Goal: Contribute content: Add original content to the website for others to see

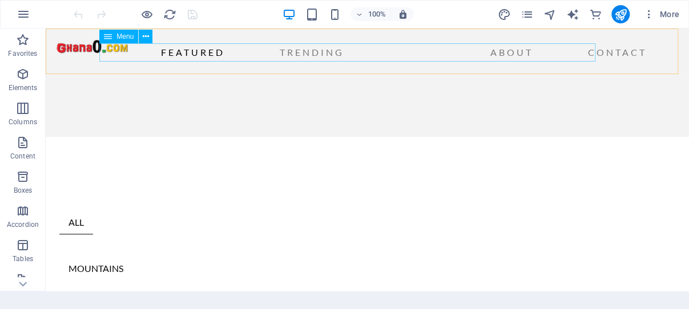
scroll to position [303, 0]
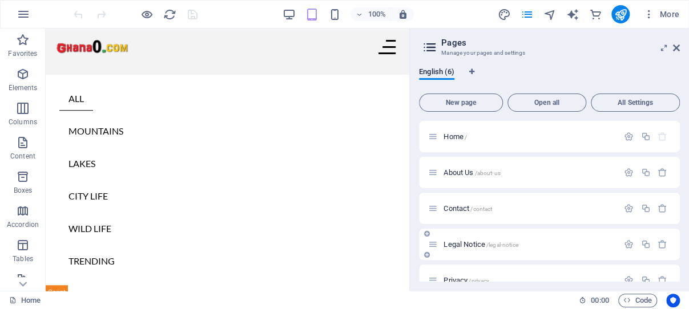
scroll to position [54, 0]
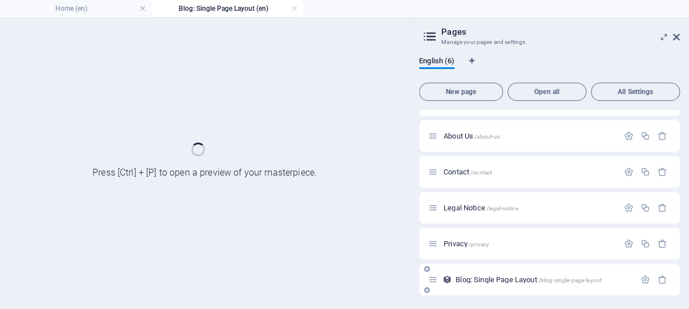
click at [0, 0] on div "Home / About Us /about-us Contact /contact Legal Notice /legal-notice Privacy /…" at bounding box center [0, 0] width 0 height 0
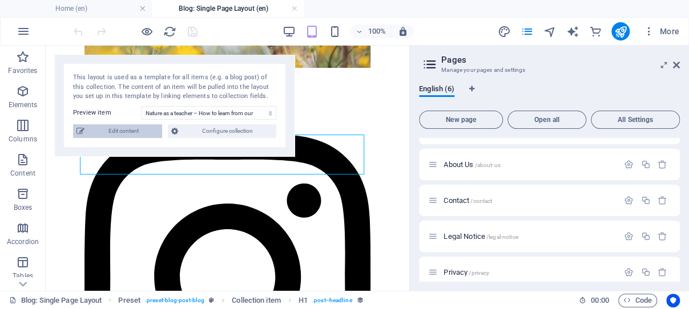
select select "683f3106ef9c86fd870a47ae"
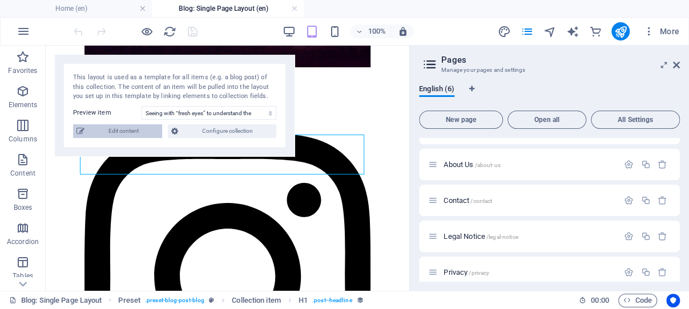
click at [0, 0] on span "Edit content" at bounding box center [0, 0] width 0 height 0
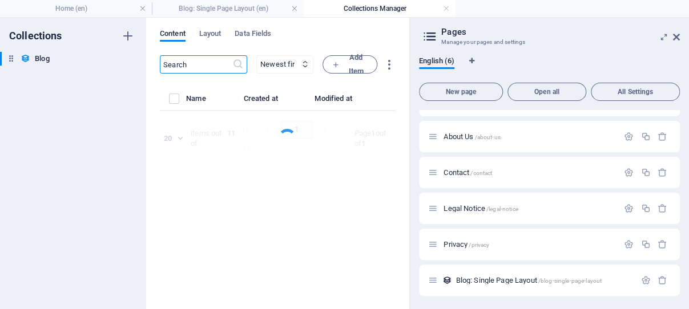
select select "Trending"
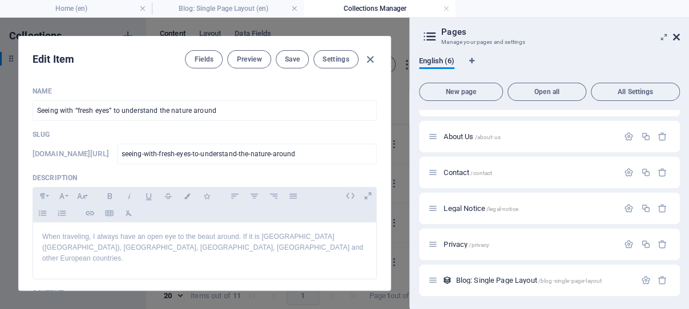
click at [0, 0] on icon at bounding box center [0, 0] width 0 height 0
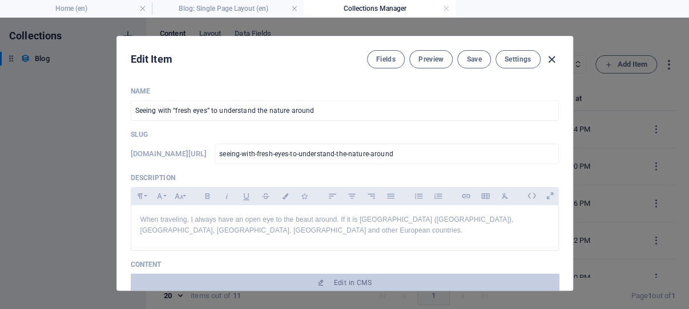
click at [546, 58] on icon "button" at bounding box center [551, 59] width 13 height 13
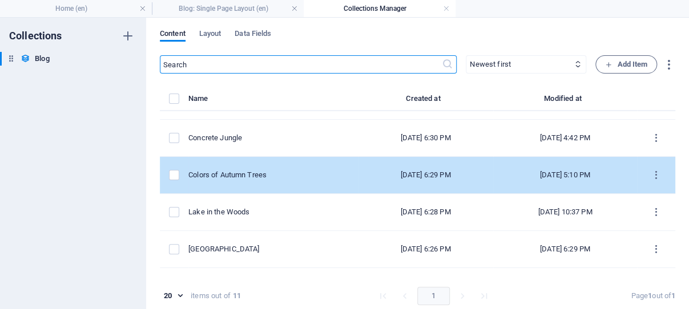
scroll to position [109, 0]
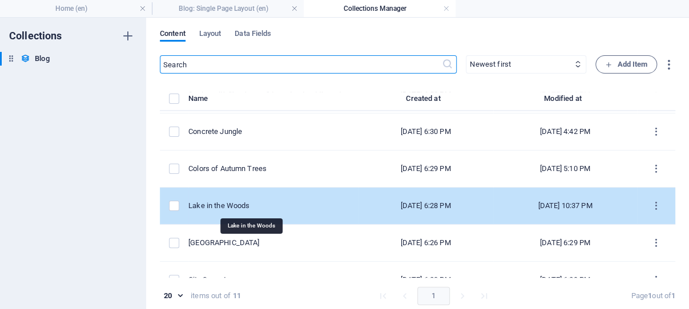
click at [243, 203] on div "Lake in the Woods" at bounding box center [268, 206] width 160 height 10
select select "Lakes"
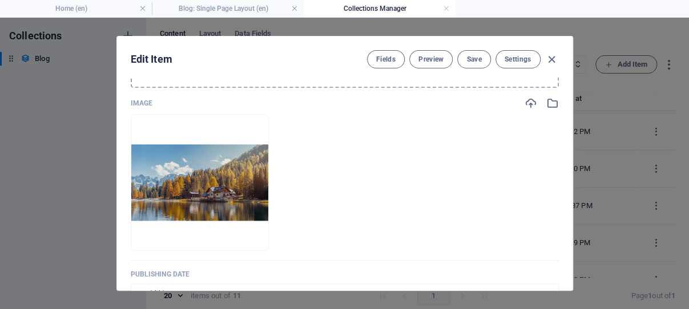
scroll to position [562, 0]
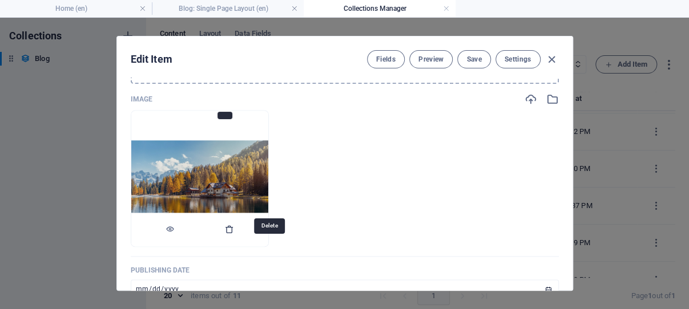
click at [234, 234] on icon "button" at bounding box center [229, 229] width 9 height 9
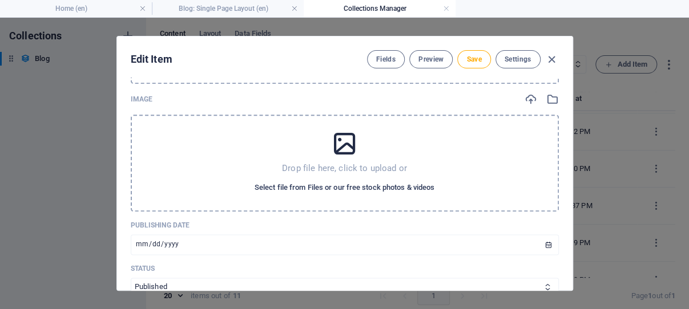
click at [331, 195] on span "Select file from Files or our free stock photos & videos" at bounding box center [345, 188] width 180 height 14
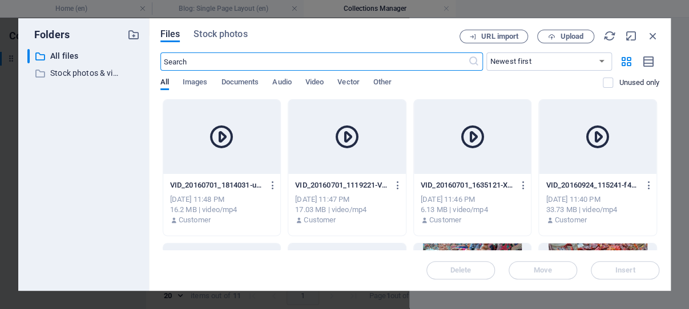
scroll to position [573, 0]
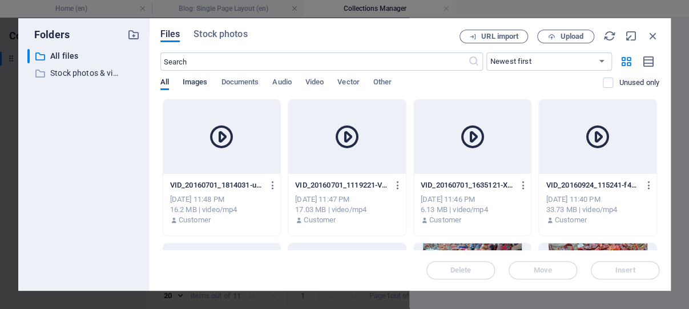
click at [197, 79] on span "Images" at bounding box center [195, 83] width 25 height 16
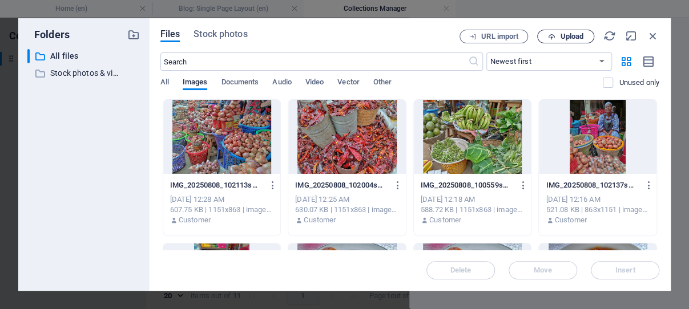
click at [569, 35] on span "Upload" at bounding box center [571, 36] width 23 height 7
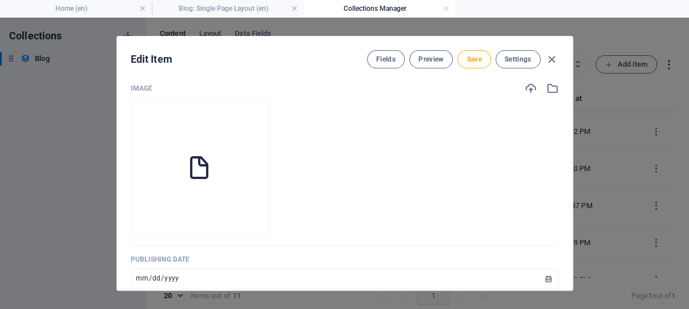
scroll to position [562, 0]
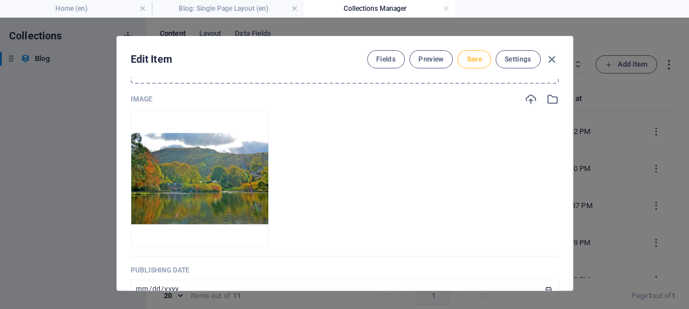
click at [466, 57] on span "Save" at bounding box center [473, 59] width 15 height 9
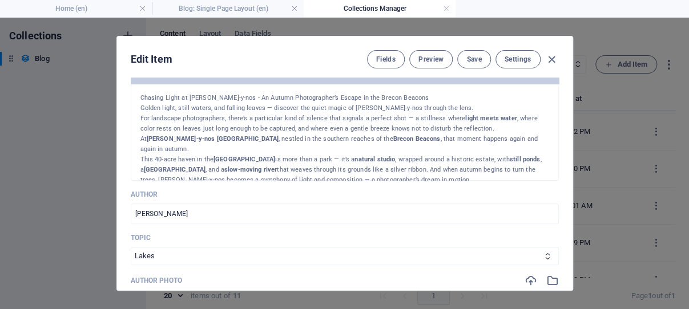
scroll to position [235, 0]
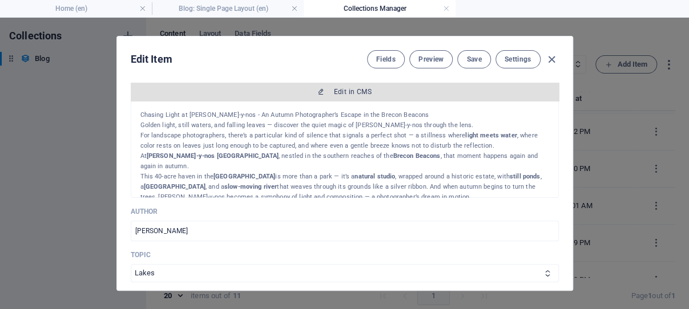
click at [339, 96] on span "Edit in CMS" at bounding box center [353, 91] width 38 height 9
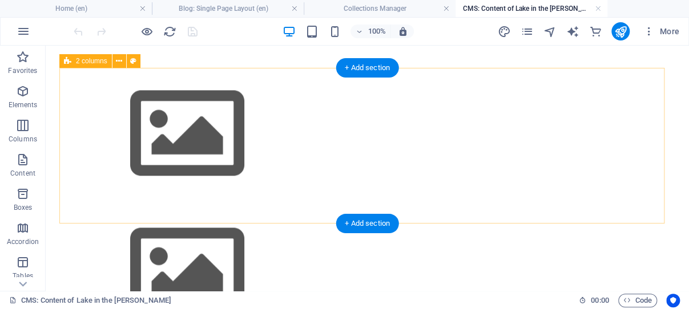
scroll to position [545, 0]
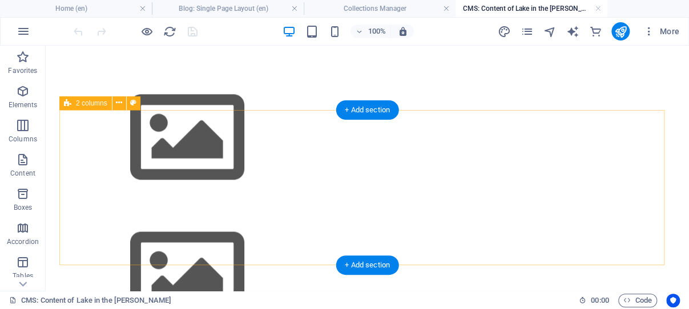
click at [347, 136] on div at bounding box center [367, 206] width 616 height 357
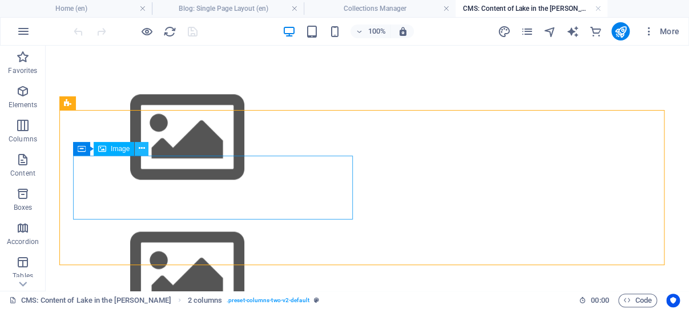
click at [141, 148] on icon at bounding box center [142, 149] width 6 height 12
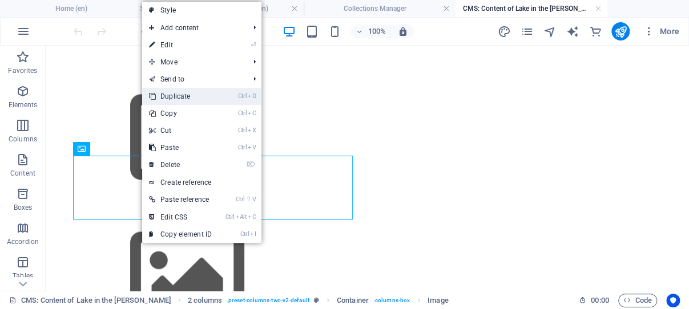
click at [192, 95] on link "Ctrl D Duplicate" at bounding box center [180, 96] width 76 height 17
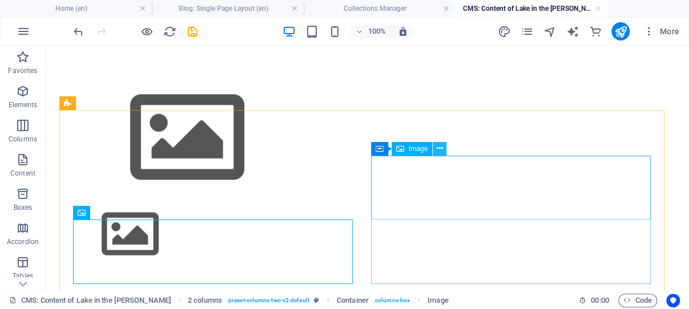
click at [441, 150] on icon at bounding box center [440, 149] width 6 height 12
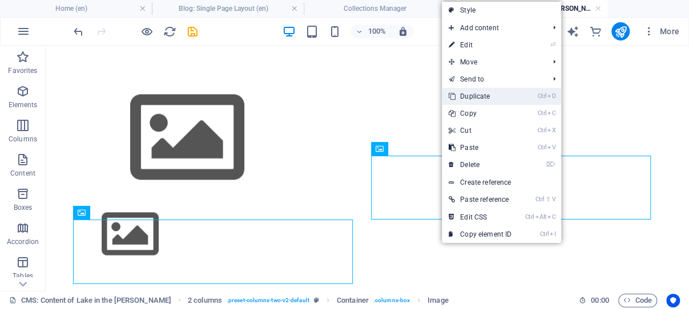
click at [486, 95] on link "Ctrl D Duplicate" at bounding box center [480, 96] width 76 height 17
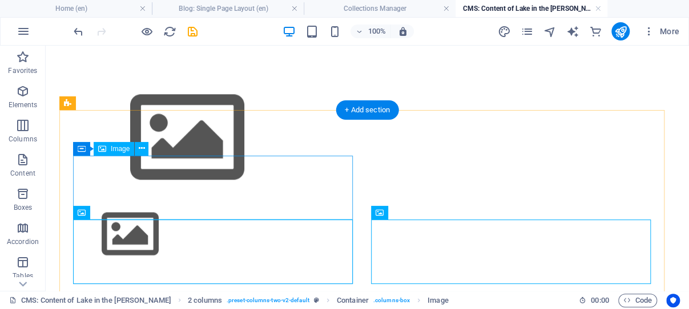
click at [140, 184] on figure at bounding box center [215, 138] width 285 height 128
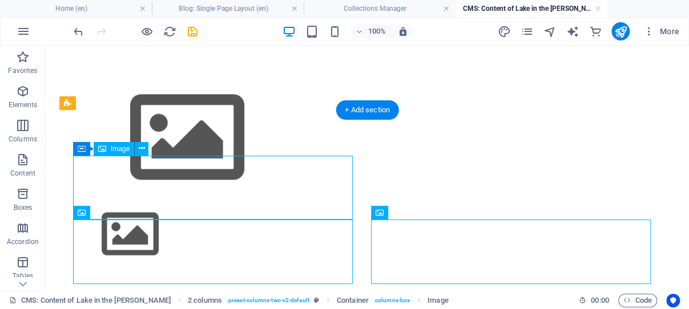
click at [140, 184] on figure at bounding box center [215, 138] width 285 height 128
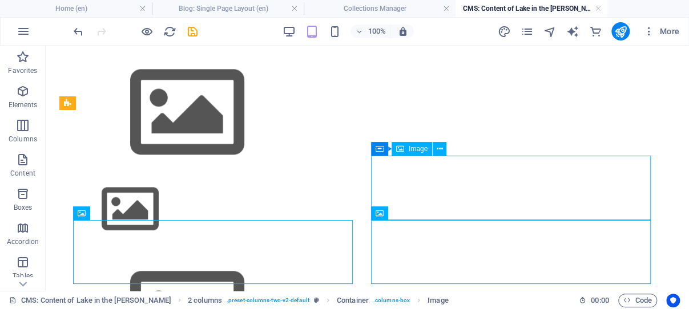
scroll to position [545, 0]
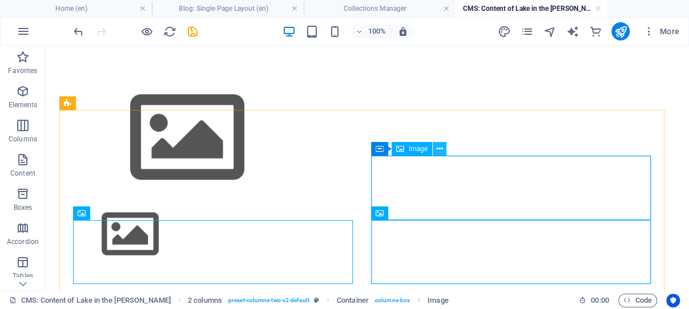
click at [441, 149] on icon at bounding box center [440, 149] width 6 height 12
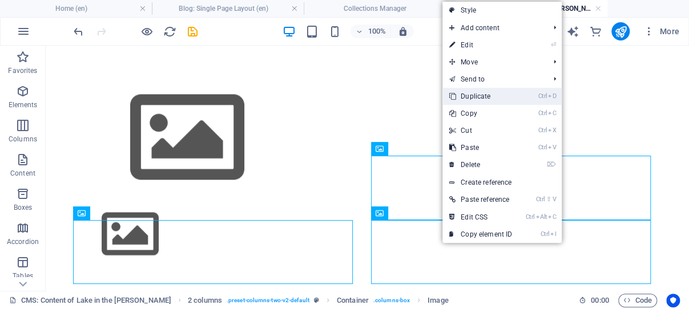
click at [486, 94] on link "Ctrl D Duplicate" at bounding box center [480, 96] width 76 height 17
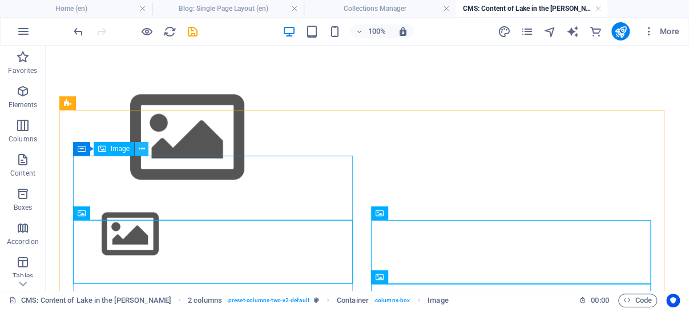
click at [143, 149] on icon at bounding box center [142, 149] width 6 height 12
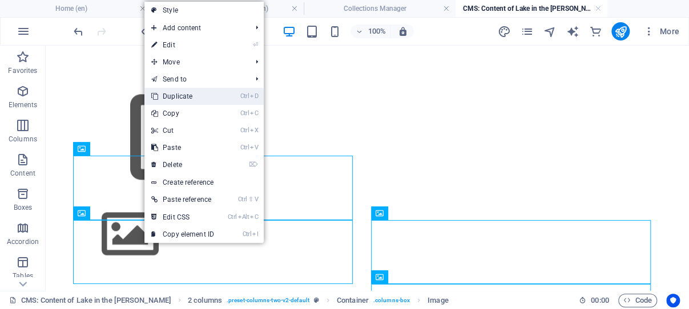
click at [189, 93] on link "Ctrl D Duplicate" at bounding box center [182, 96] width 76 height 17
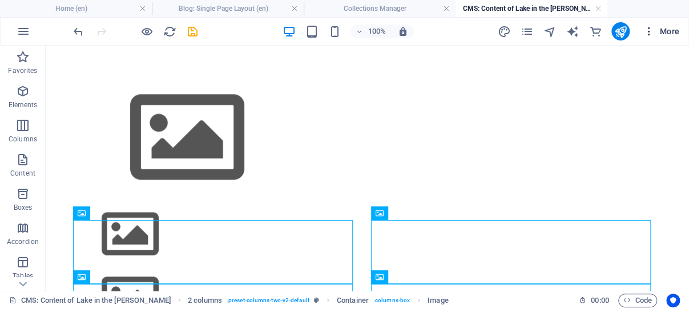
click at [650, 30] on icon "button" at bounding box center [648, 31] width 11 height 11
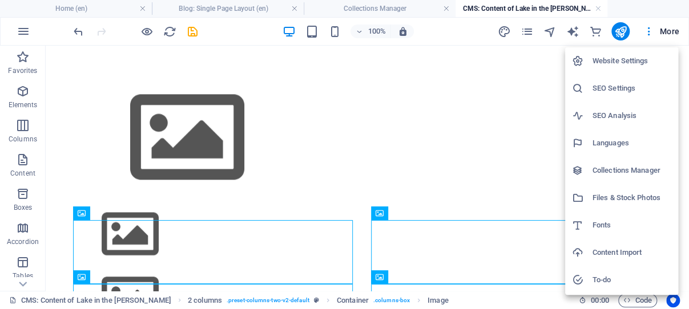
click at [613, 197] on h6 "Files & Stock Photos" at bounding box center [632, 198] width 79 height 14
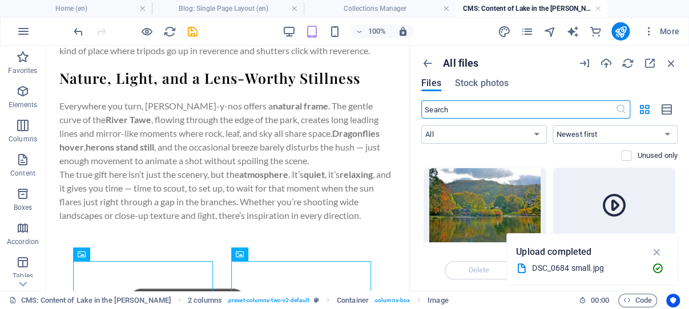
scroll to position [597, 0]
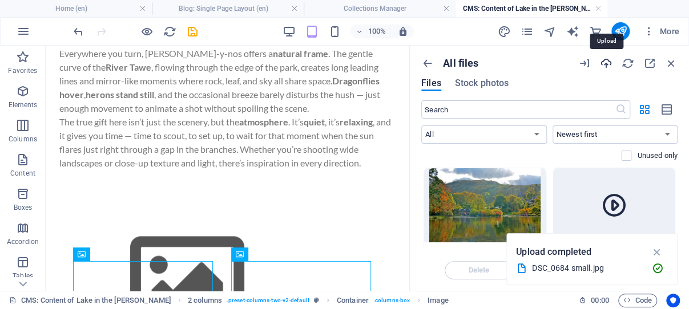
click at [607, 63] on icon "button" at bounding box center [606, 63] width 13 height 13
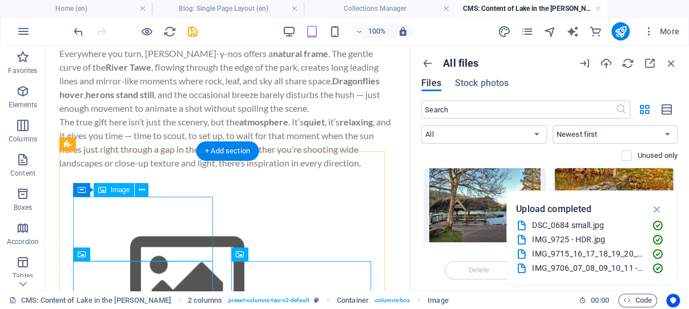
click at [130, 220] on figure at bounding box center [146, 280] width 146 height 128
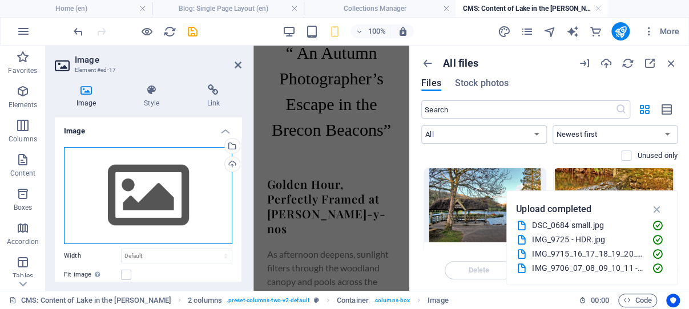
click at [147, 197] on div "Drag files here, click to choose files or select files from Files or our free s…" at bounding box center [148, 195] width 168 height 97
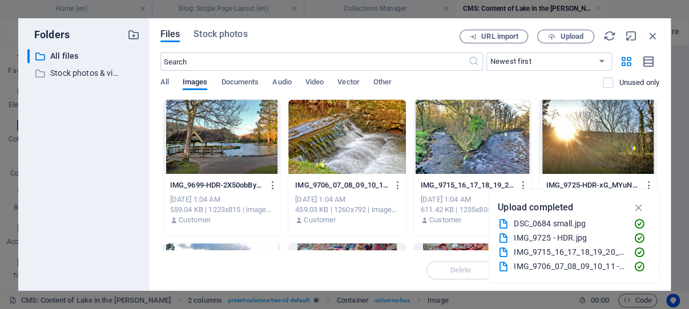
click at [147, 197] on div "Folders ​ All files All files ​ Stock photos & videos Stock photos & videos" at bounding box center [83, 154] width 131 height 273
click at [550, 140] on div at bounding box center [598, 137] width 118 height 74
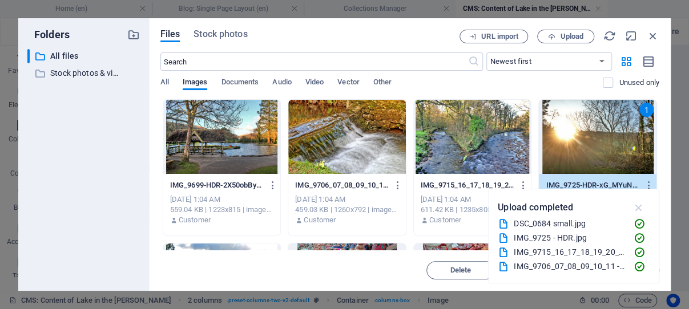
click at [639, 206] on icon "button" at bounding box center [638, 208] width 13 height 13
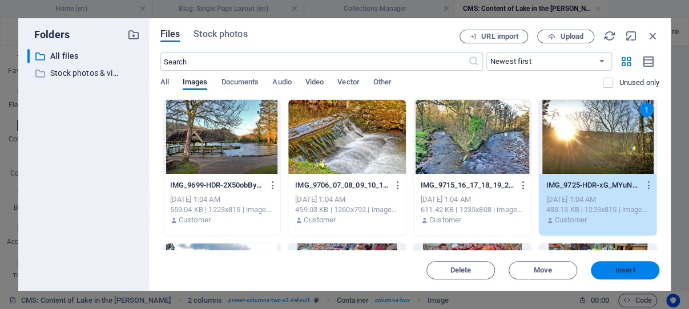
click at [621, 269] on span "Insert" at bounding box center [625, 270] width 20 height 7
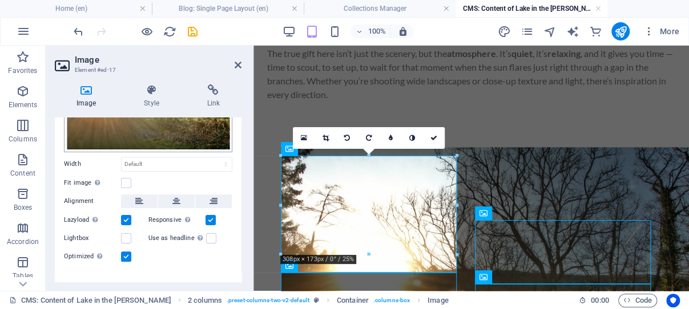
scroll to position [119, 0]
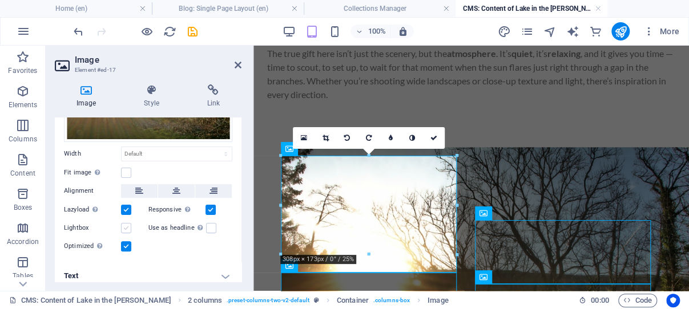
click at [126, 223] on label at bounding box center [126, 228] width 10 height 10
click at [0, 0] on input "Lightbox" at bounding box center [0, 0] width 0 height 0
click at [216, 269] on h4 "Text" at bounding box center [148, 276] width 187 height 27
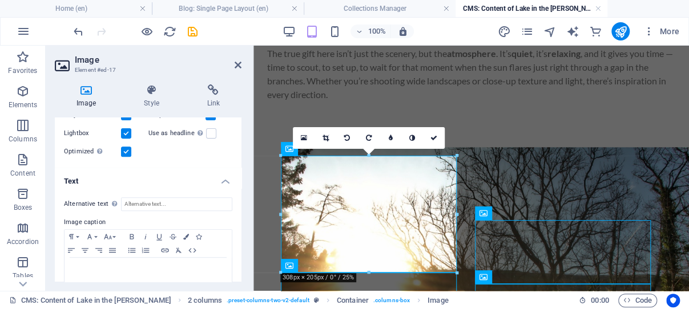
scroll to position [227, 0]
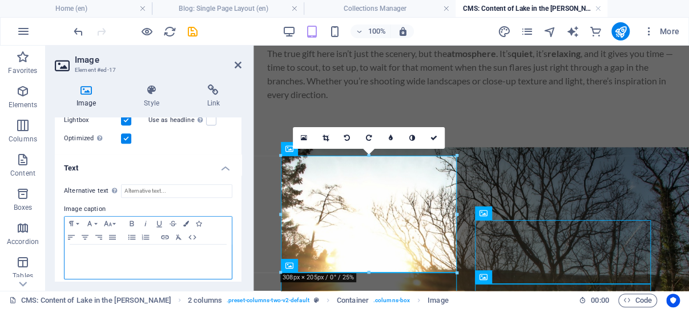
click at [132, 251] on p at bounding box center [148, 256] width 156 height 10
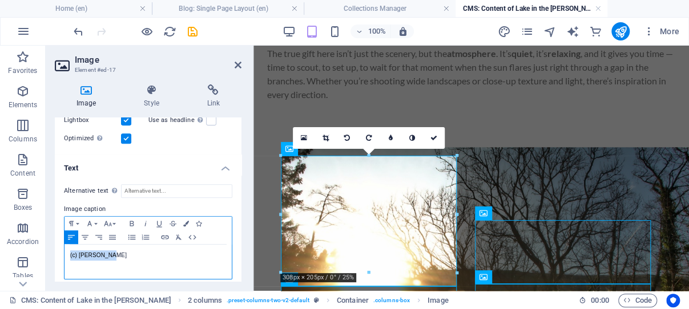
drag, startPoint x: 125, startPoint y: 245, endPoint x: 69, endPoint y: 247, distance: 56.5
click at [68, 245] on div "(c) [PERSON_NAME]" at bounding box center [148, 262] width 167 height 34
copy p "(c) [PERSON_NAME]"
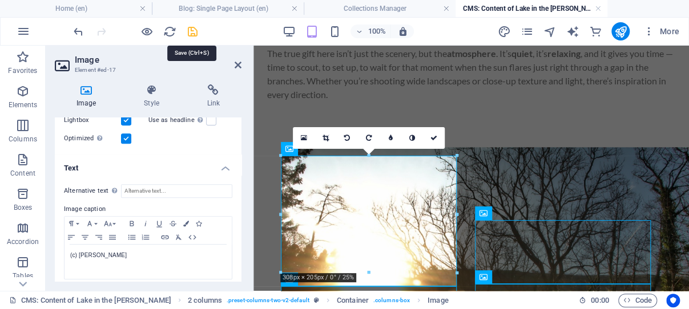
drag, startPoint x: 191, startPoint y: 30, endPoint x: 171, endPoint y: 34, distance: 19.8
click at [191, 30] on icon "save" at bounding box center [192, 31] width 13 height 13
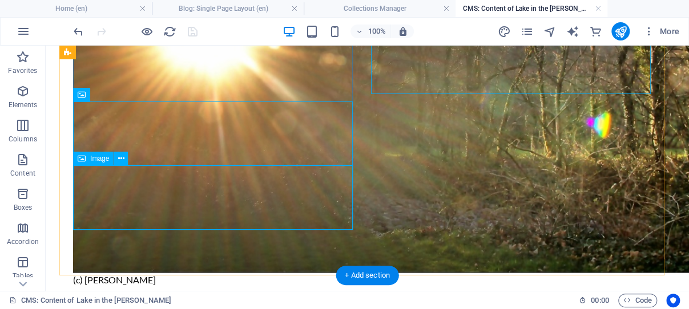
scroll to position [800, 0]
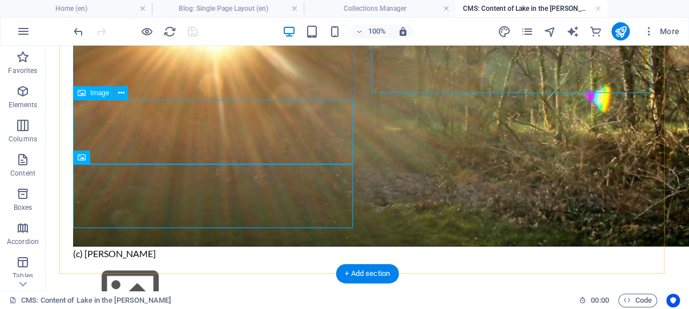
click at [179, 260] on figure at bounding box center [215, 292] width 285 height 65
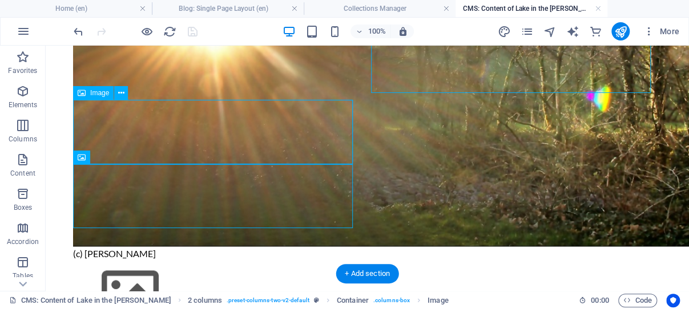
click at [179, 260] on figure at bounding box center [215, 292] width 285 height 65
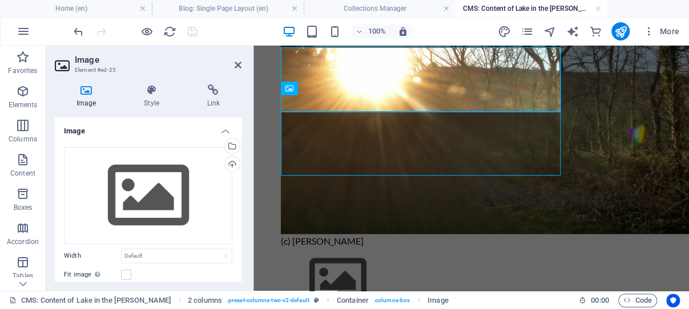
scroll to position [853, 0]
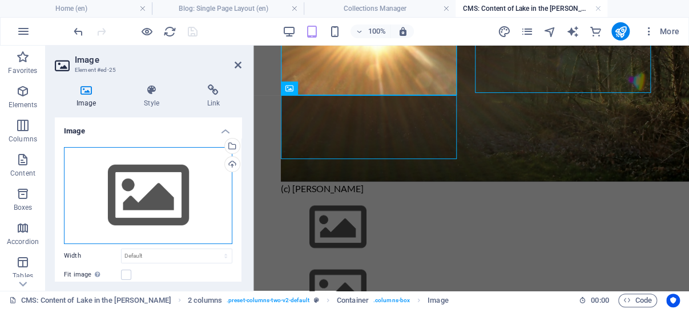
click at [152, 206] on div "Drag files here, click to choose files or select files from Files or our free s…" at bounding box center [148, 195] width 168 height 97
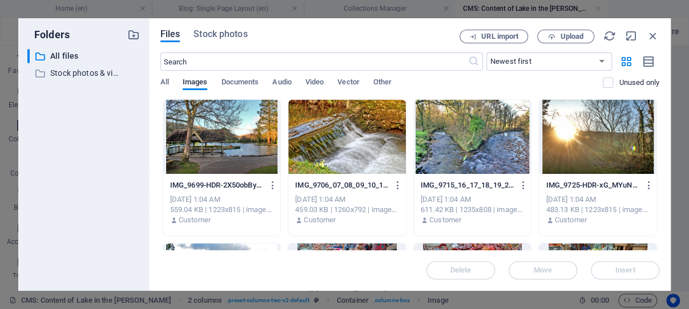
click at [252, 132] on div at bounding box center [222, 137] width 118 height 74
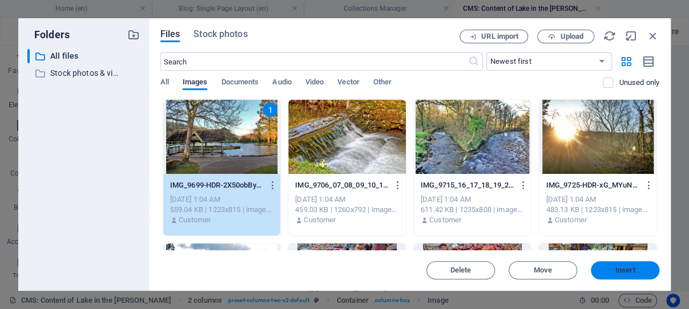
drag, startPoint x: 629, startPoint y: 272, endPoint x: 366, endPoint y: 225, distance: 267.3
click at [629, 272] on span "Insert" at bounding box center [625, 270] width 20 height 7
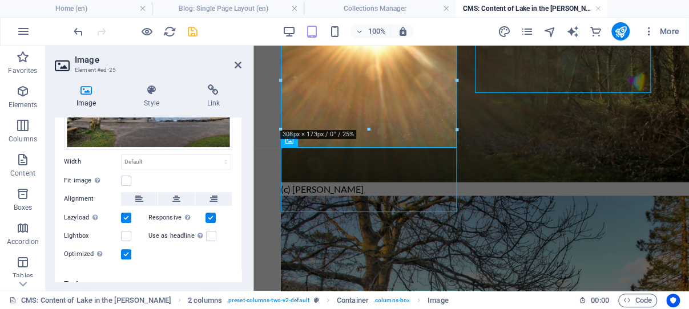
scroll to position [119, 0]
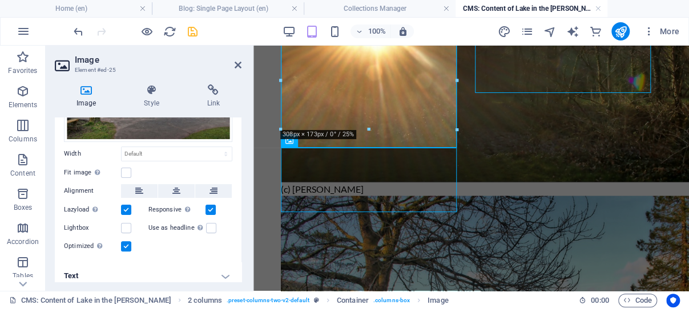
click at [214, 269] on h4 "Text" at bounding box center [148, 276] width 187 height 27
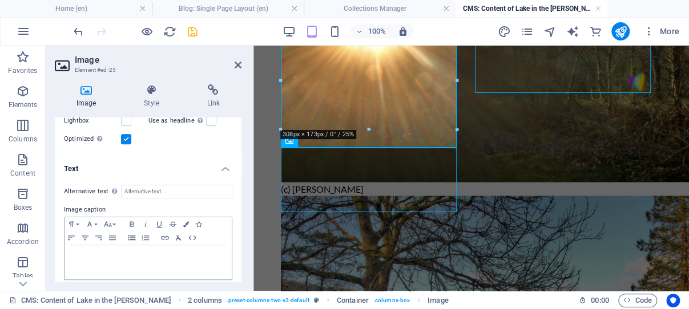
scroll to position [227, 0]
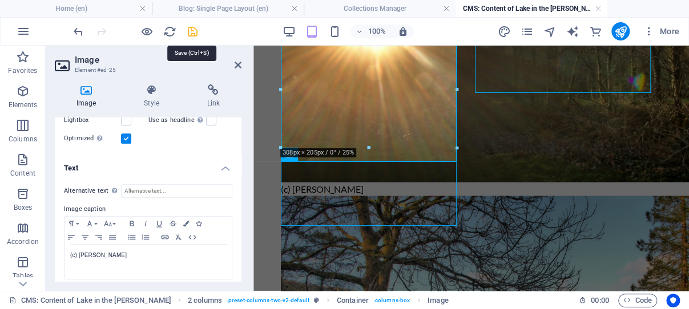
click at [192, 33] on icon "save" at bounding box center [192, 31] width 13 height 13
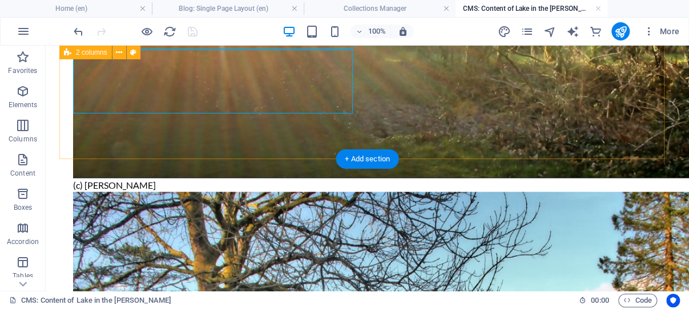
scroll to position [1050, 0]
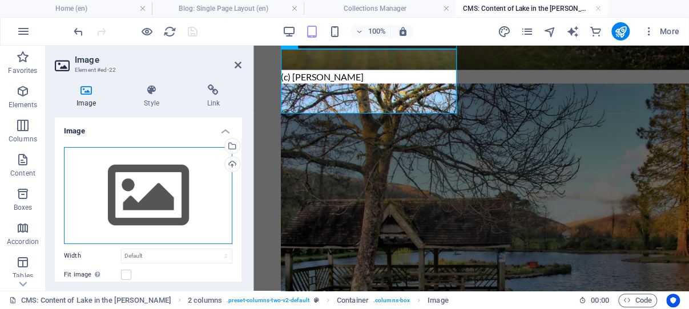
click at [145, 195] on div "Drag files here, click to choose files or select files from Files or our free s…" at bounding box center [148, 195] width 168 height 97
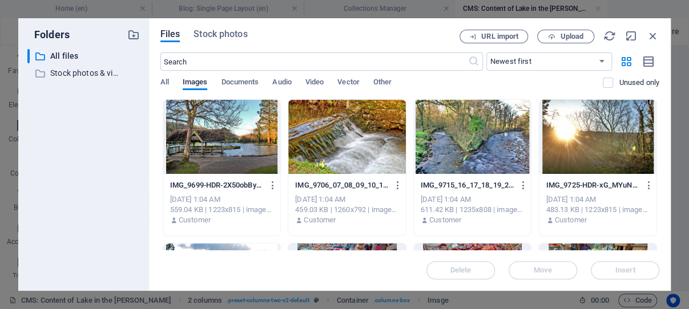
click at [469, 136] on div at bounding box center [473, 137] width 118 height 74
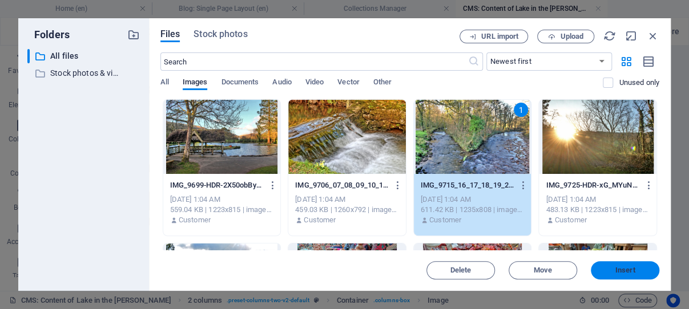
click at [627, 270] on span "Insert" at bounding box center [625, 270] width 20 height 7
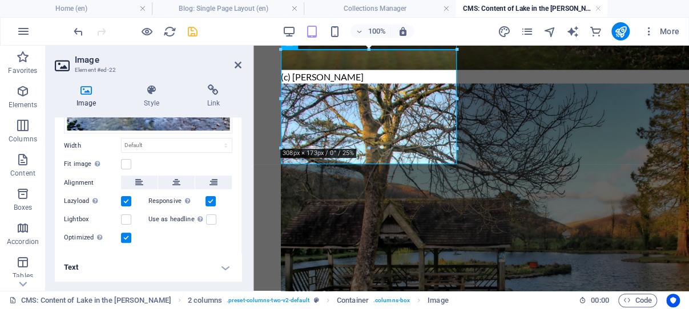
scroll to position [171, 0]
click at [217, 268] on h4 "Text" at bounding box center [148, 267] width 187 height 27
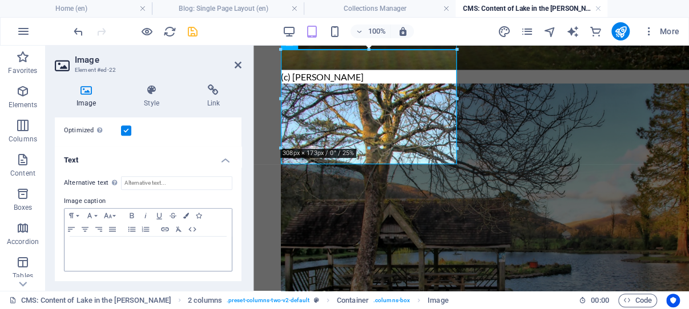
scroll to position [277, 0]
click at [140, 247] on p at bounding box center [148, 248] width 156 height 10
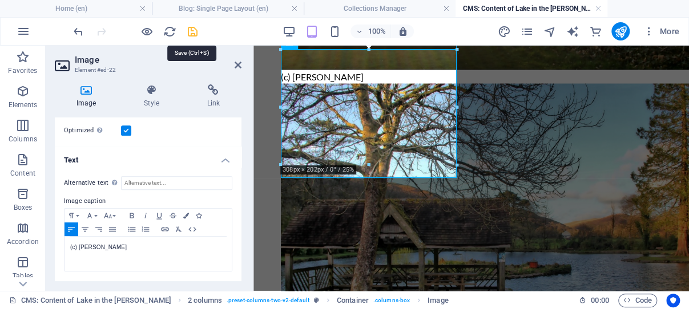
click at [191, 33] on icon "save" at bounding box center [192, 31] width 13 height 13
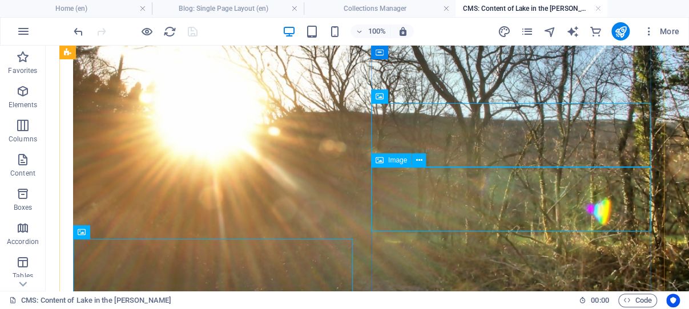
scroll to position [627, 0]
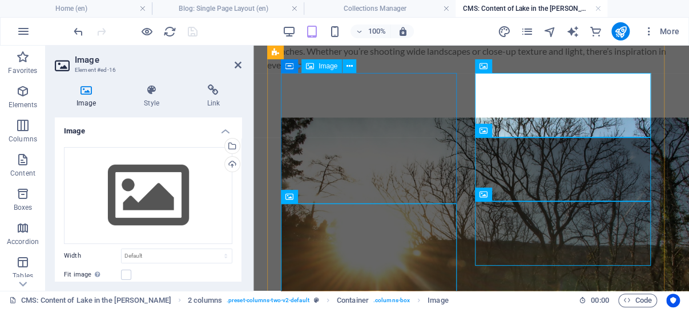
scroll to position [679, 0]
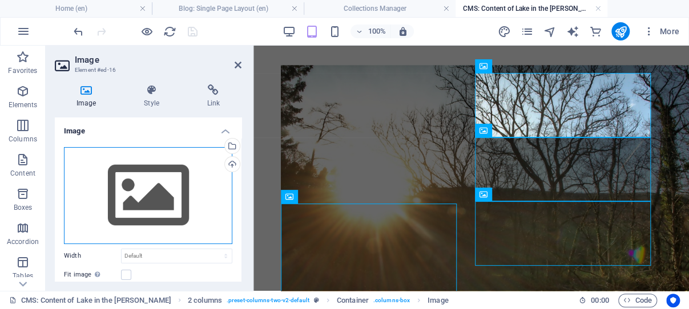
click at [154, 192] on div "Drag files here, click to choose files or select files from Files or our free s…" at bounding box center [148, 195] width 168 height 97
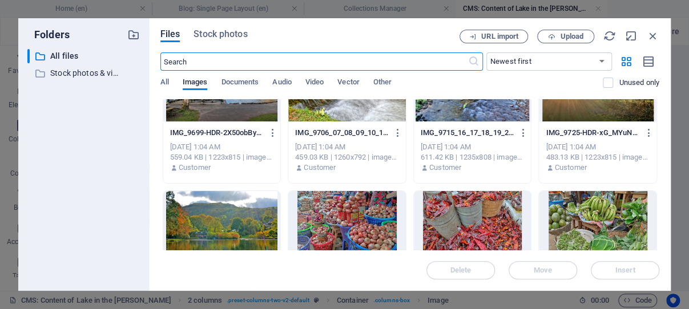
scroll to position [0, 0]
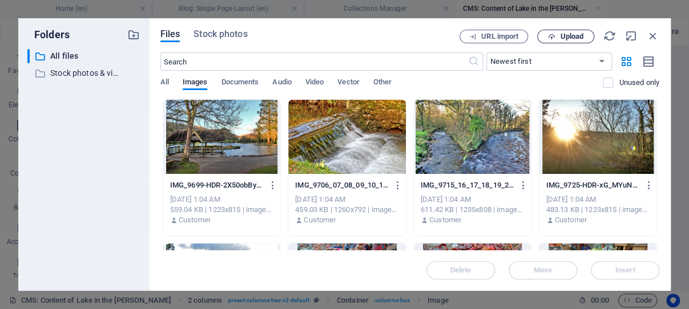
click at [568, 33] on span "Upload" at bounding box center [571, 36] width 23 height 7
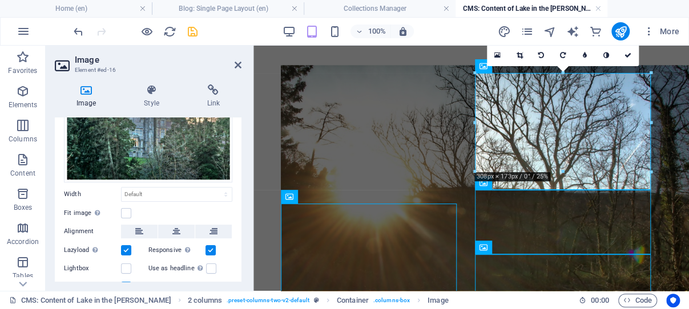
scroll to position [119, 0]
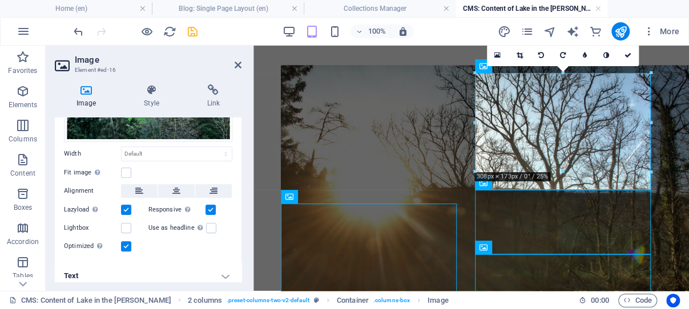
click at [214, 270] on h4 "Text" at bounding box center [148, 276] width 187 height 27
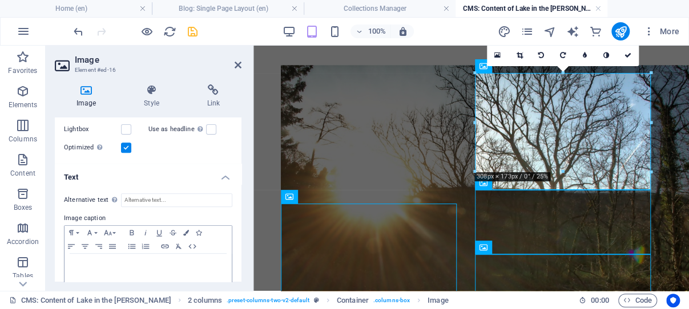
scroll to position [227, 0]
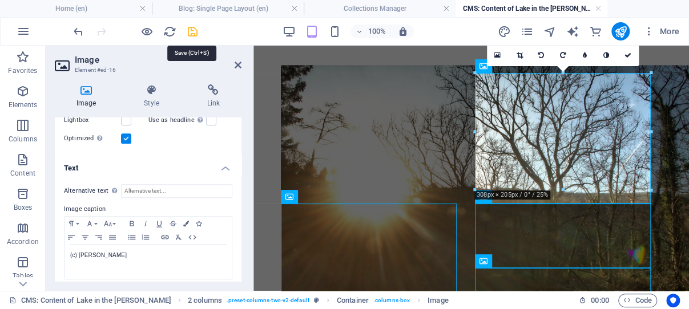
drag, startPoint x: 191, startPoint y: 31, endPoint x: 152, endPoint y: 30, distance: 38.8
click at [191, 30] on icon "save" at bounding box center [192, 31] width 13 height 13
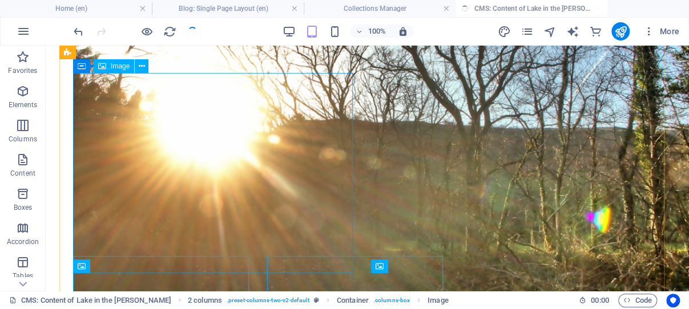
scroll to position [627, 0]
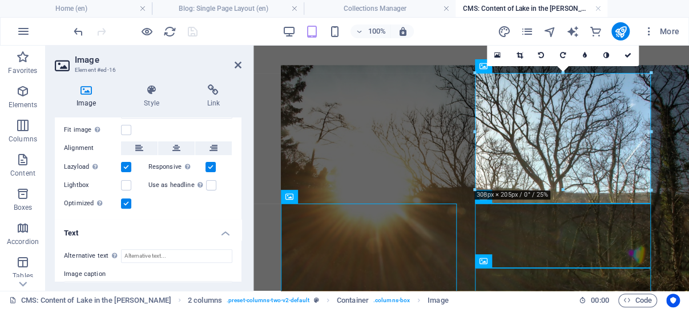
scroll to position [163, 0]
click at [126, 179] on label at bounding box center [126, 184] width 10 height 10
click at [0, 0] on input "Lightbox" at bounding box center [0, 0] width 0 height 0
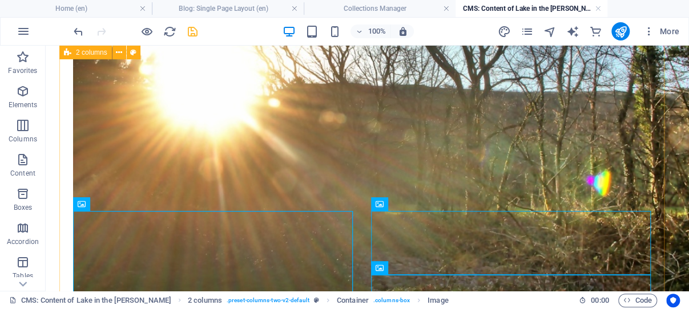
scroll to position [748, 0]
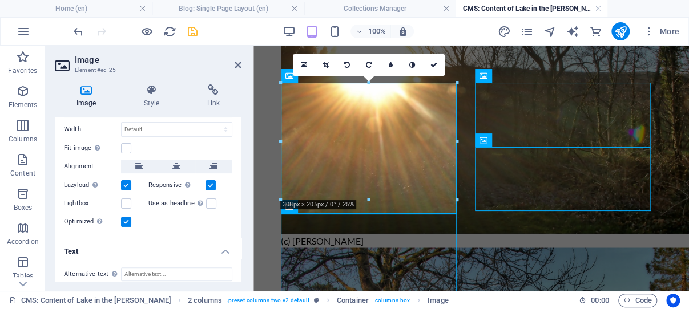
scroll to position [163, 0]
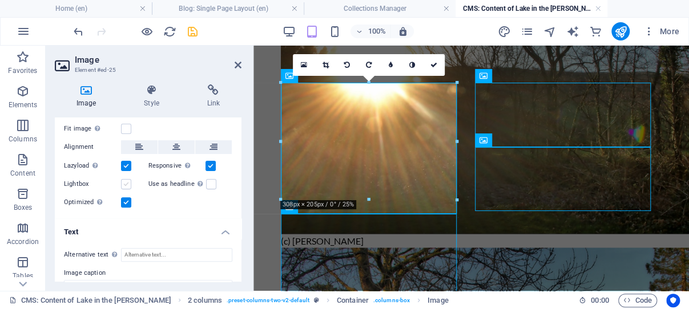
click at [126, 179] on label at bounding box center [126, 184] width 10 height 10
click at [0, 0] on input "Lightbox" at bounding box center [0, 0] width 0 height 0
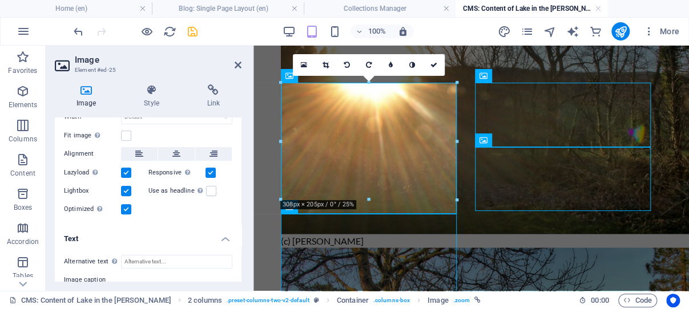
scroll to position [163, 0]
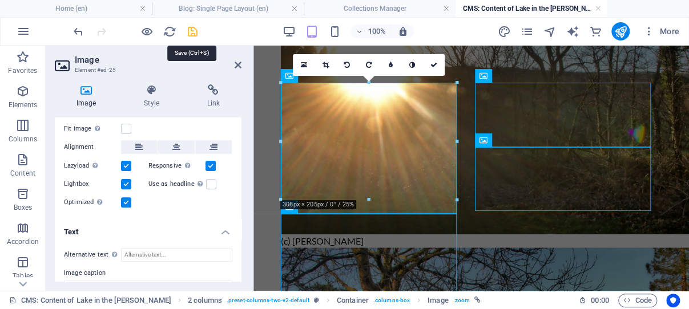
click at [191, 29] on icon "save" at bounding box center [192, 31] width 13 height 13
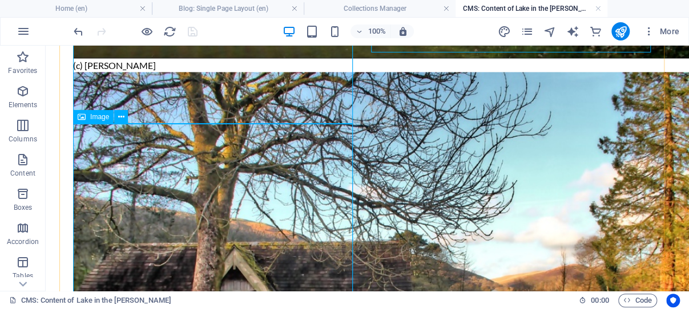
scroll to position [990, 0]
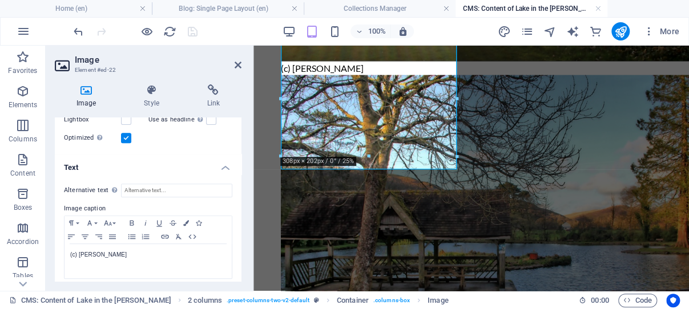
scroll to position [224, 0]
click at [127, 127] on label at bounding box center [126, 121] width 10 height 10
click at [0, 0] on input "Lightbox" at bounding box center [0, 0] width 0 height 0
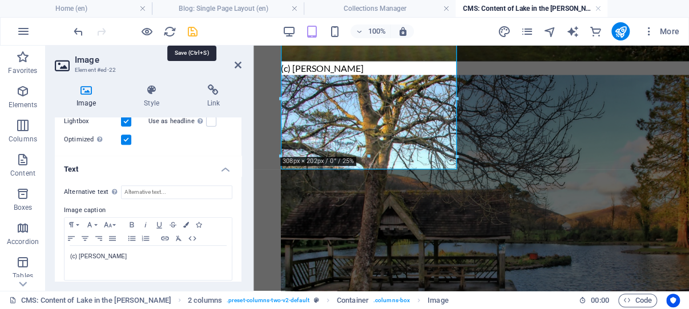
click at [191, 32] on icon "save" at bounding box center [192, 31] width 13 height 13
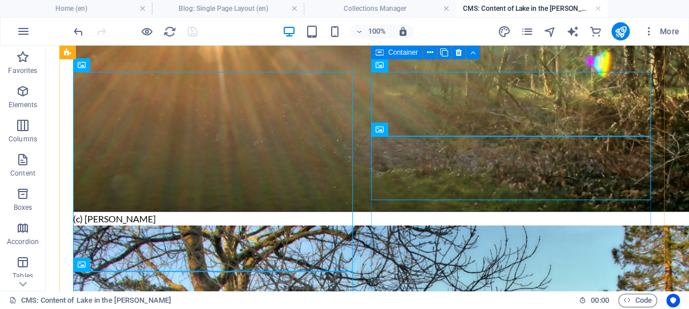
scroll to position [808, 0]
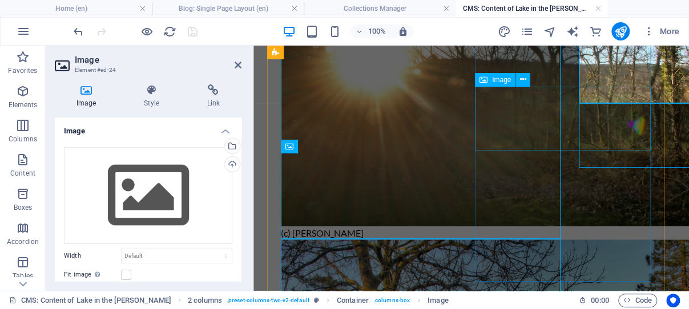
scroll to position [861, 0]
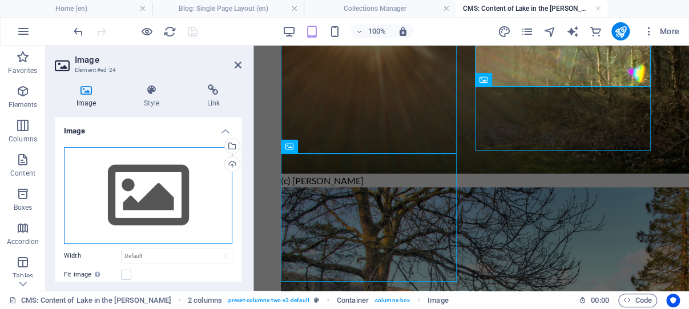
click at [151, 194] on div "Drag files here, click to choose files or select files from Files or our free s…" at bounding box center [148, 195] width 168 height 97
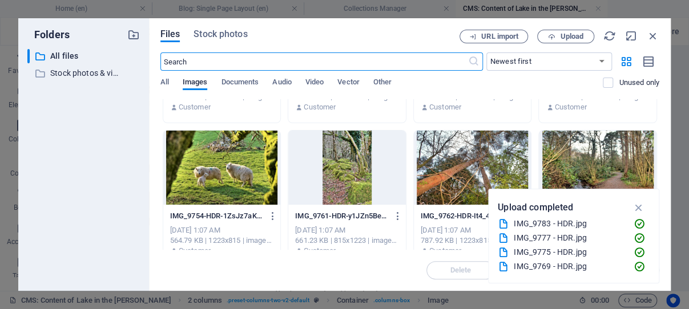
scroll to position [122, 0]
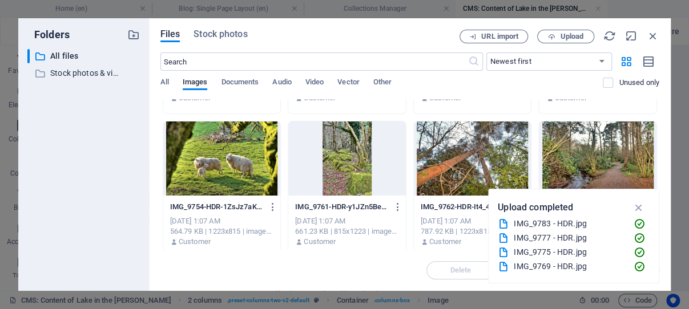
click at [236, 150] on div at bounding box center [222, 159] width 118 height 74
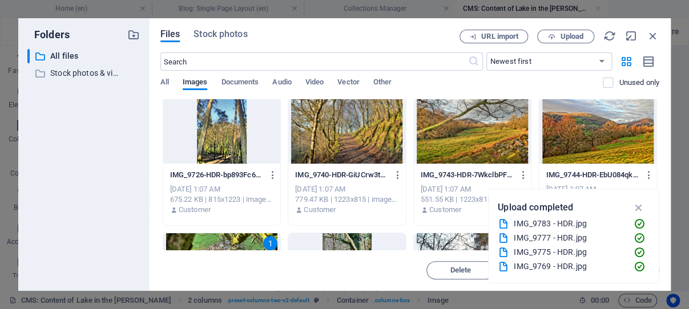
scroll to position [0, 0]
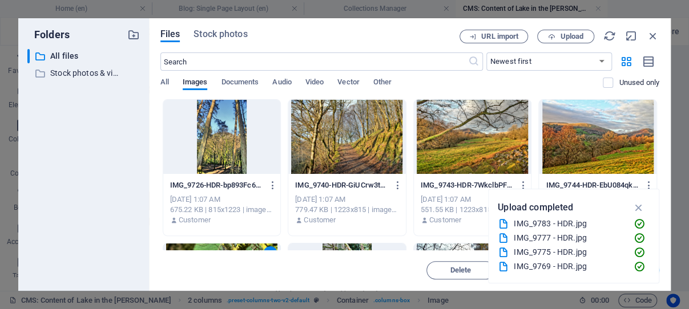
click at [357, 141] on div at bounding box center [347, 137] width 118 height 74
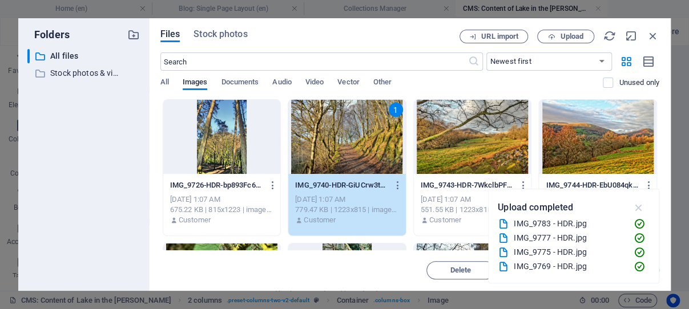
click at [639, 208] on icon "button" at bounding box center [638, 208] width 13 height 13
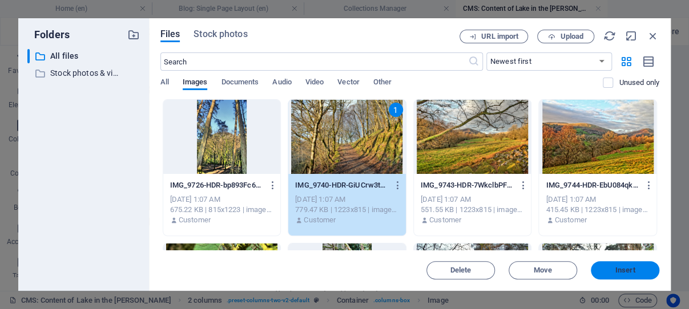
click at [617, 267] on span "Insert" at bounding box center [625, 270] width 20 height 7
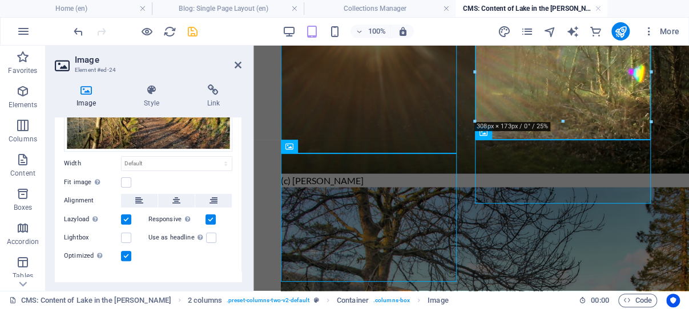
scroll to position [119, 0]
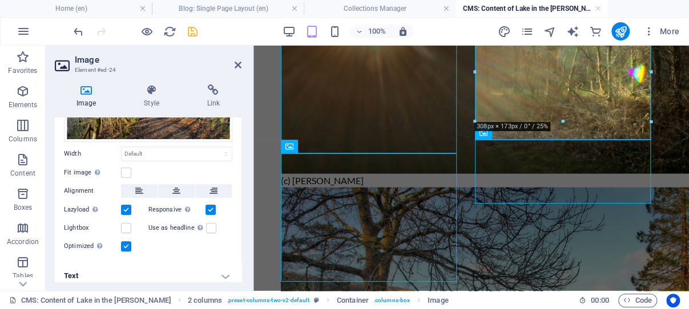
click at [214, 269] on h4 "Text" at bounding box center [148, 276] width 187 height 27
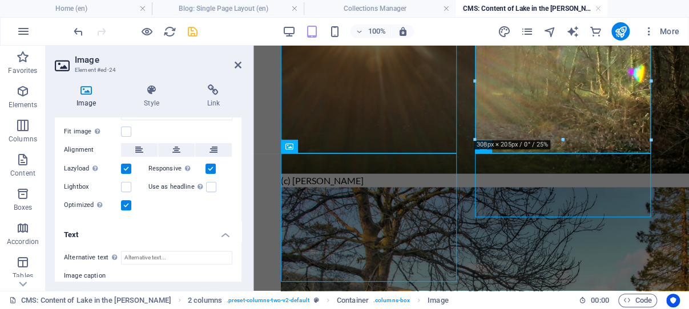
scroll to position [158, 0]
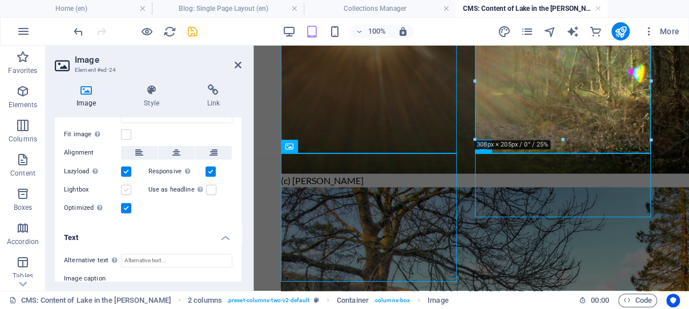
click at [123, 185] on label at bounding box center [126, 190] width 10 height 10
click at [0, 0] on input "Lightbox" at bounding box center [0, 0] width 0 height 0
click at [192, 31] on icon "save" at bounding box center [192, 31] width 13 height 13
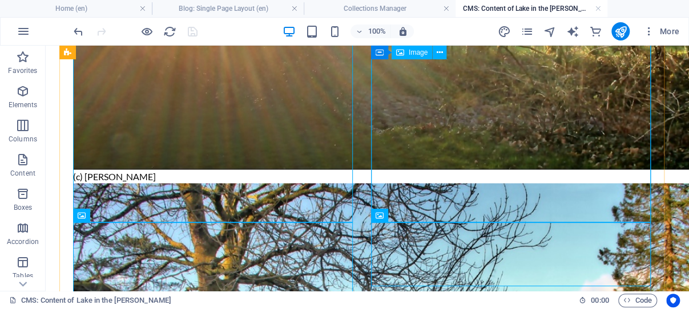
scroll to position [998, 0]
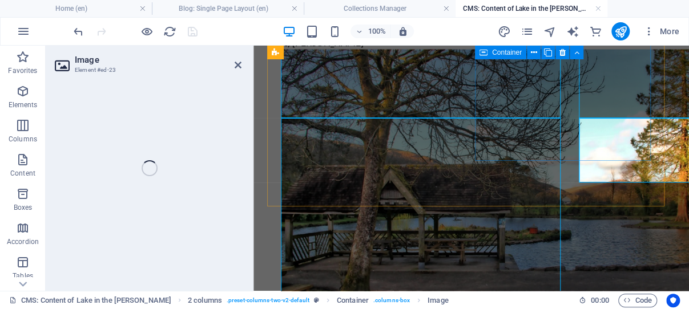
scroll to position [982, 0]
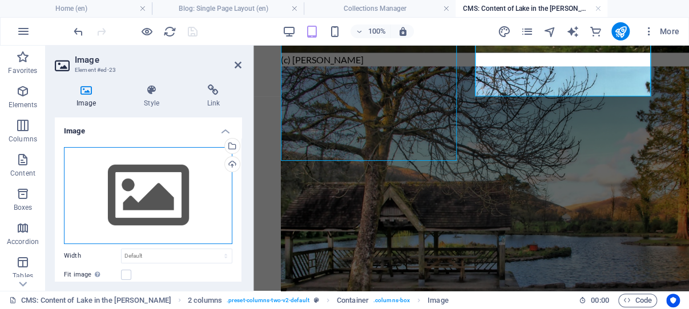
click at [160, 188] on div "Drag files here, click to choose files or select files from Files or our free s…" at bounding box center [148, 195] width 168 height 97
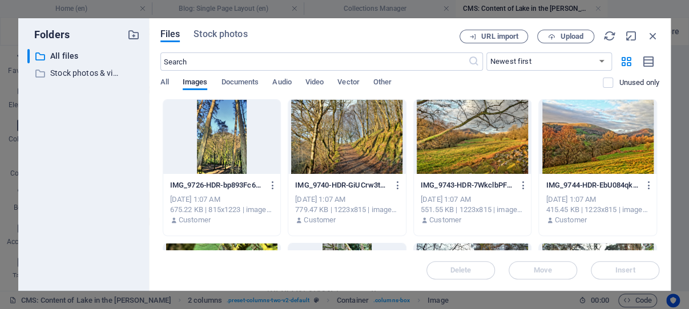
click at [569, 132] on div at bounding box center [598, 137] width 118 height 74
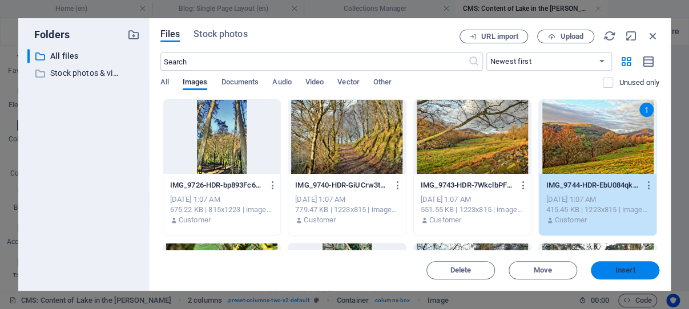
click at [623, 269] on span "Insert" at bounding box center [625, 270] width 20 height 7
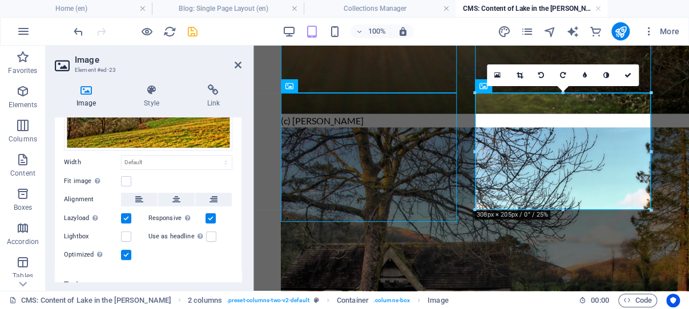
scroll to position [119, 0]
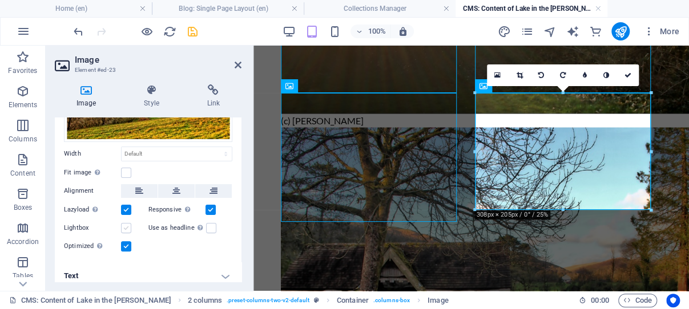
click at [126, 223] on label at bounding box center [126, 228] width 10 height 10
click at [0, 0] on input "Lightbox" at bounding box center [0, 0] width 0 height 0
click at [214, 269] on h4 "Text" at bounding box center [148, 276] width 187 height 27
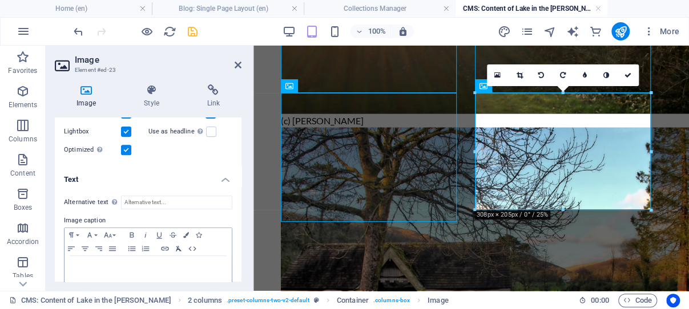
scroll to position [227, 0]
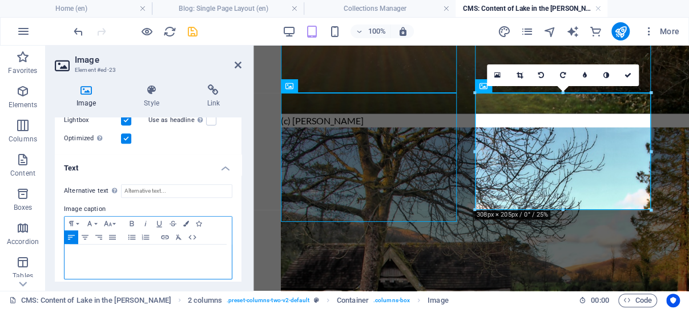
click at [144, 251] on p at bounding box center [148, 256] width 156 height 10
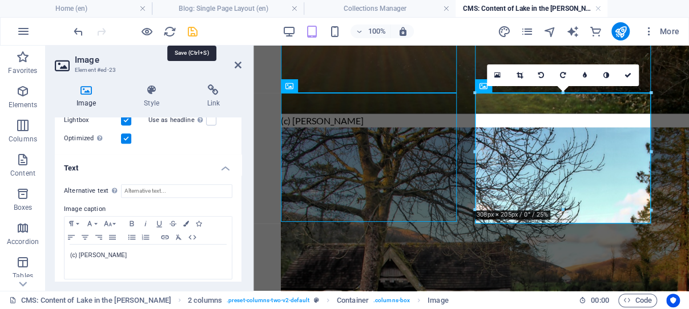
click at [191, 31] on icon "save" at bounding box center [192, 31] width 13 height 13
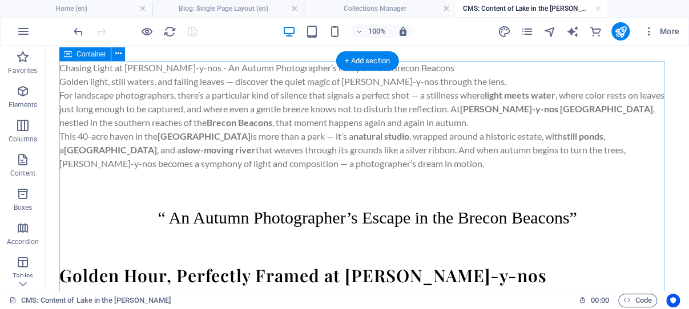
scroll to position [0, 0]
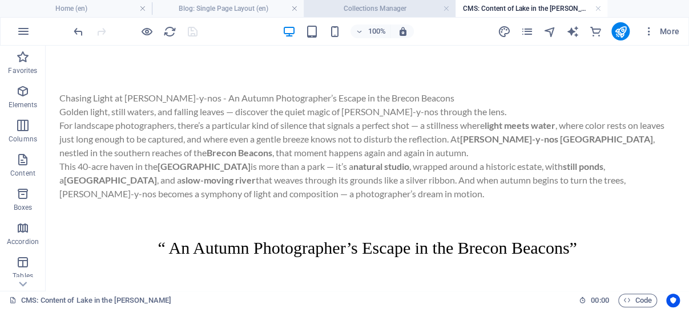
click at [381, 9] on h4 "Collections Manager" at bounding box center [380, 8] width 152 height 13
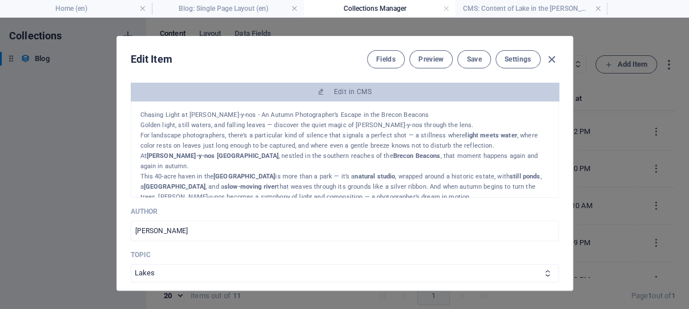
scroll to position [235, 0]
click at [470, 57] on span "Save" at bounding box center [473, 59] width 15 height 9
click at [546, 58] on icon "button" at bounding box center [551, 59] width 13 height 13
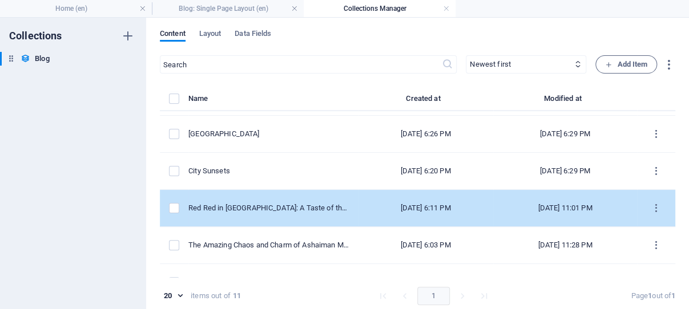
scroll to position [240, 0]
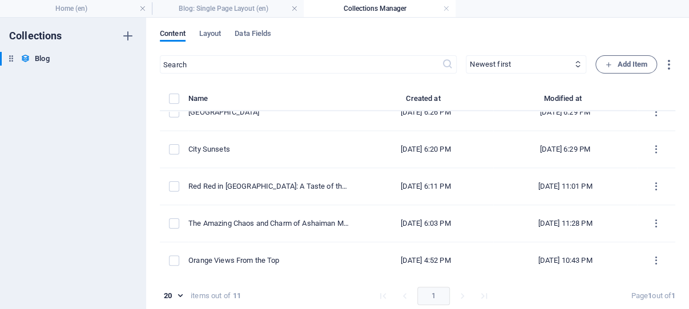
click at [105, 121] on div "Collections Blog Blog" at bounding box center [73, 164] width 146 height 292
